Goal: Find specific page/section: Find specific page/section

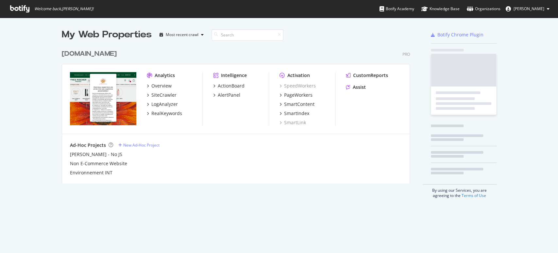
scroll to position [247, 547]
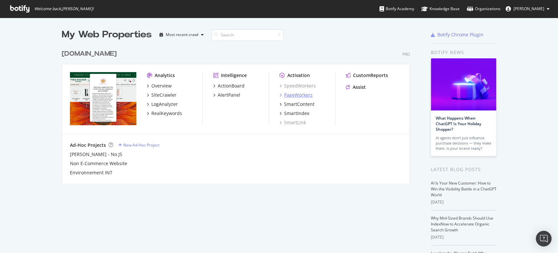
click at [299, 95] on div "PageWorkers" at bounding box center [298, 95] width 28 height 7
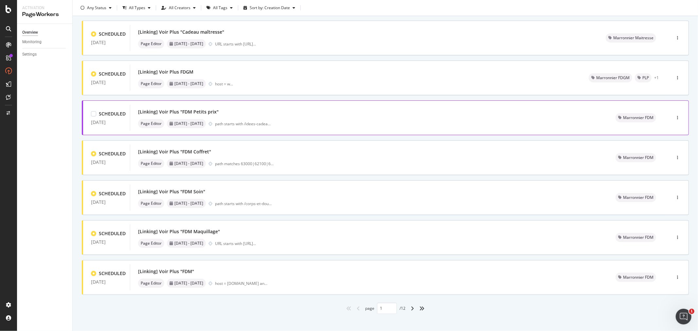
scroll to position [165, 0]
